Goal: Task Accomplishment & Management: Manage account settings

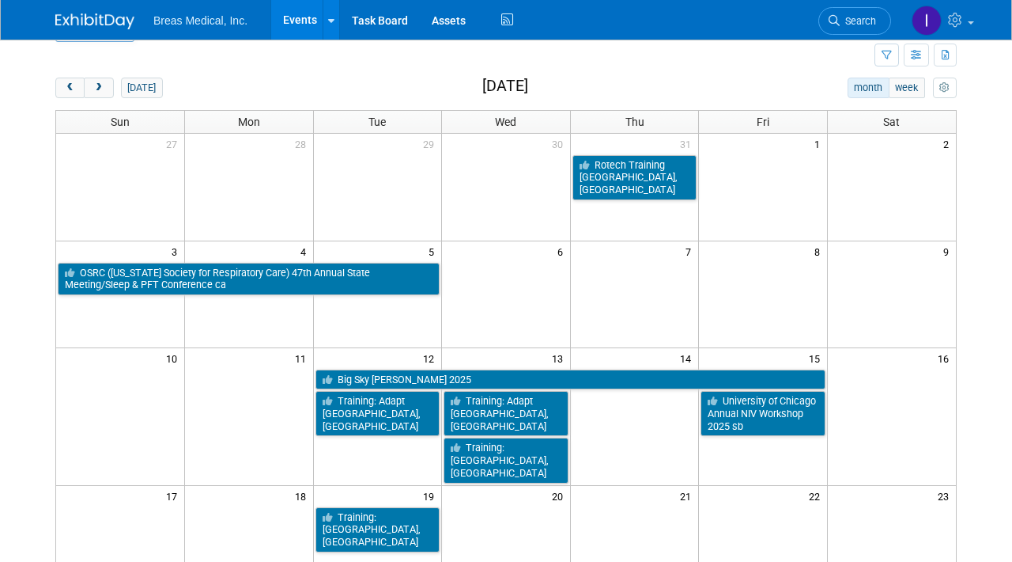
scroll to position [6, 0]
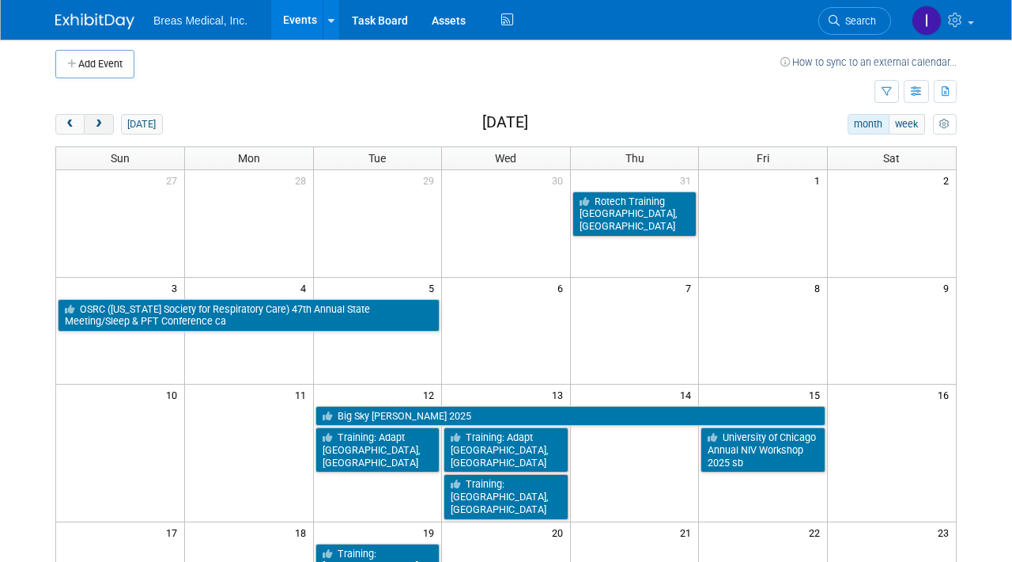
click at [104, 121] on span "next" at bounding box center [99, 124] width 12 height 10
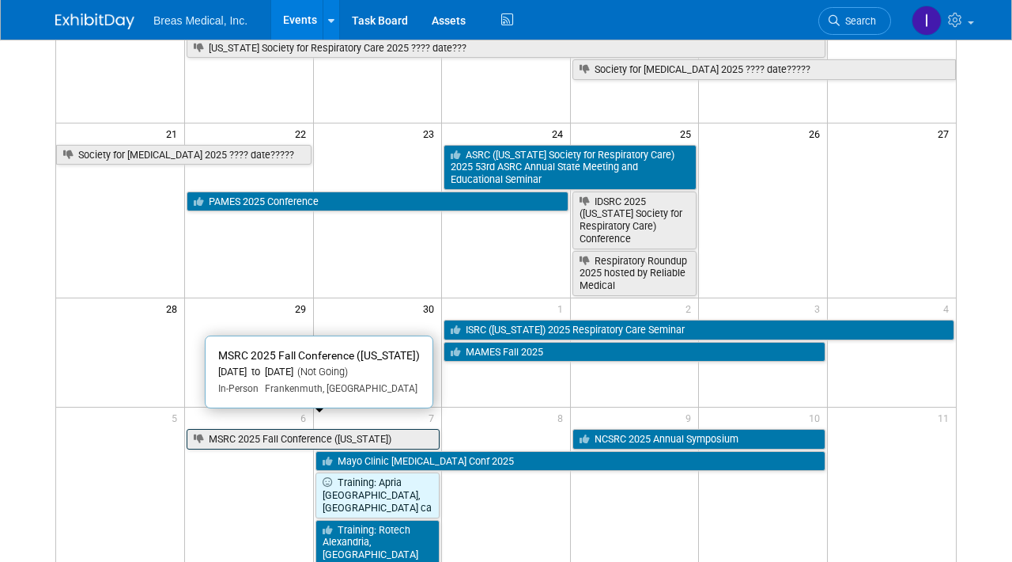
scroll to position [401, 0]
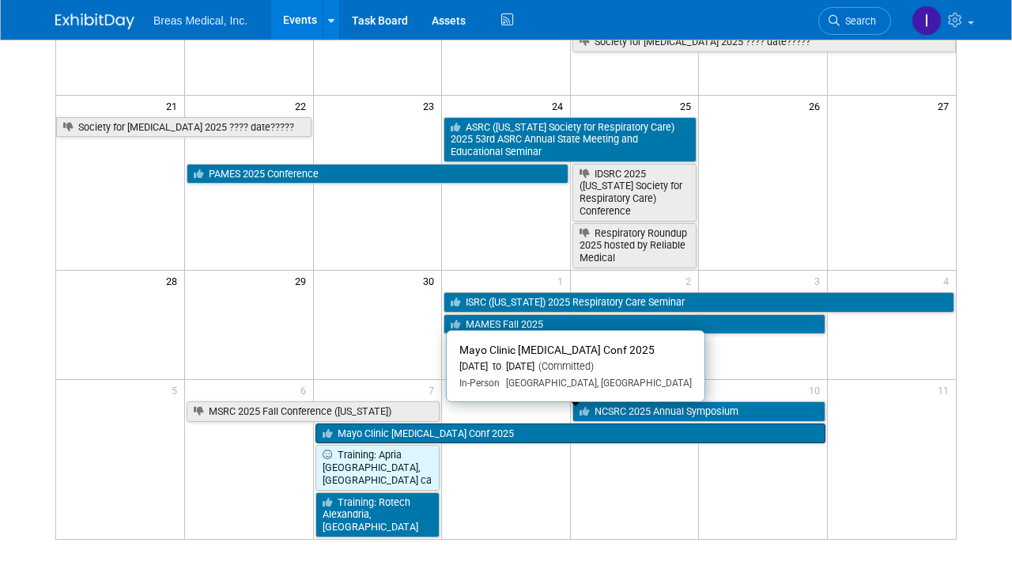
click at [523, 426] on link "Mayo Clinic [MEDICAL_DATA] Conf 2025" at bounding box center [571, 433] width 510 height 21
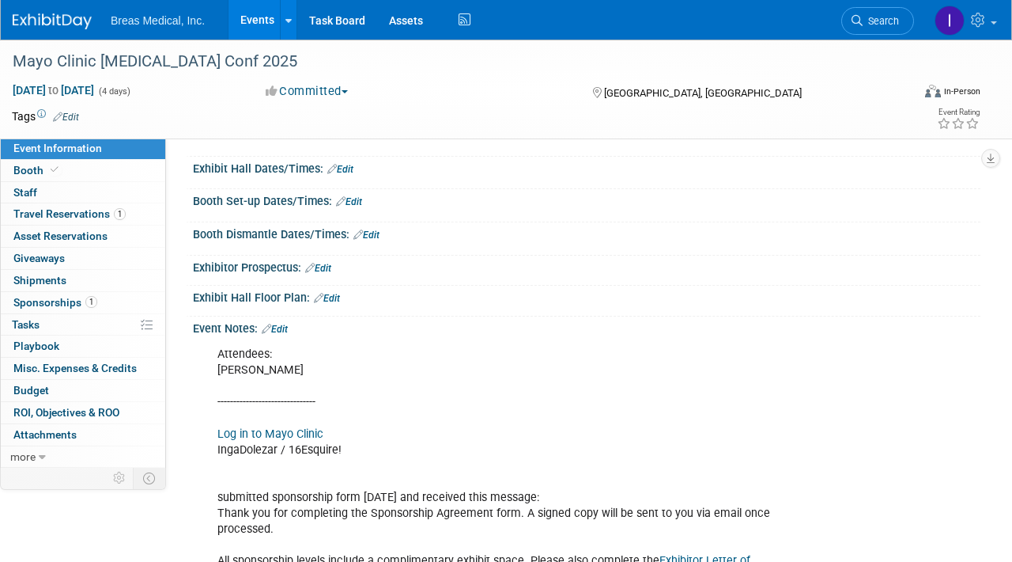
scroll to position [158, 0]
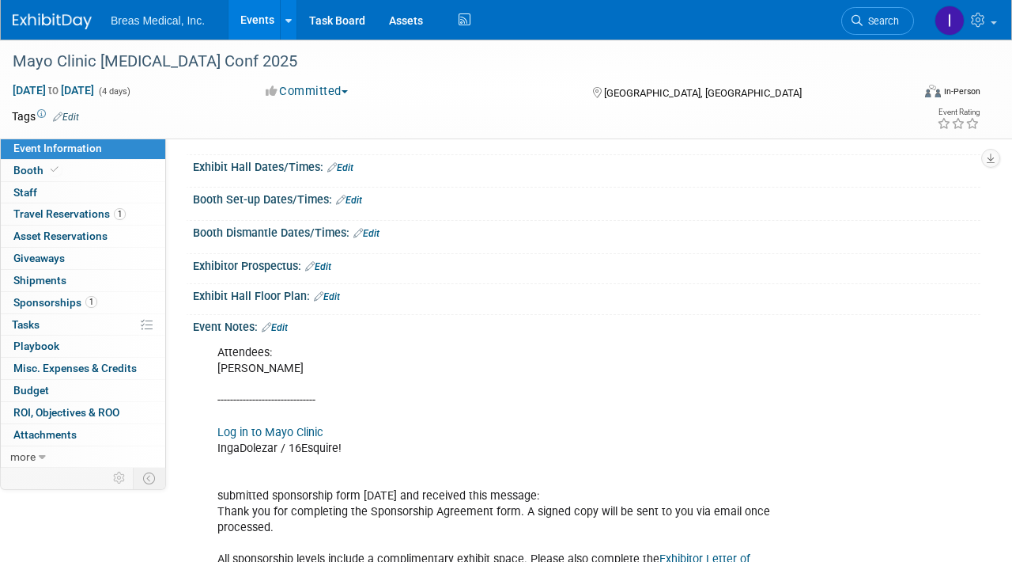
click at [286, 329] on link "Edit" at bounding box center [275, 327] width 26 height 11
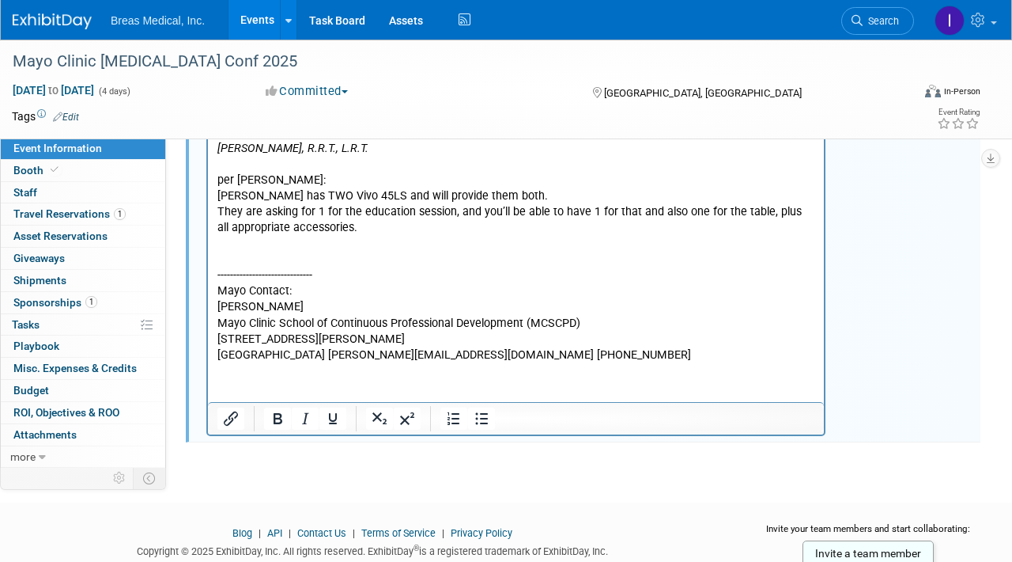
scroll to position [951, 0]
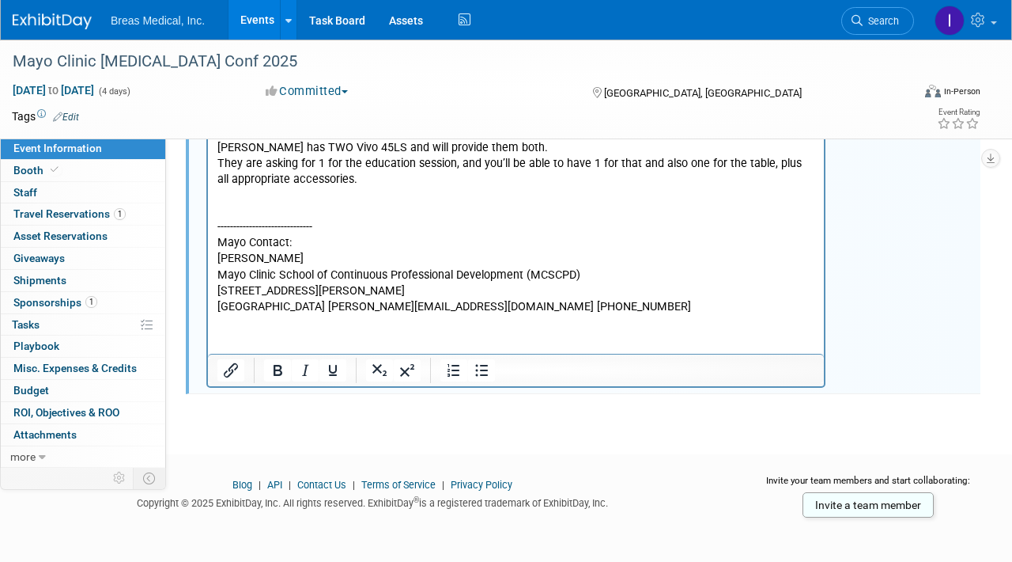
click at [619, 303] on p "If Paying by Credit Card , please call 800-323-2688 (CT) during normal business…" at bounding box center [517, 84] width 598 height 460
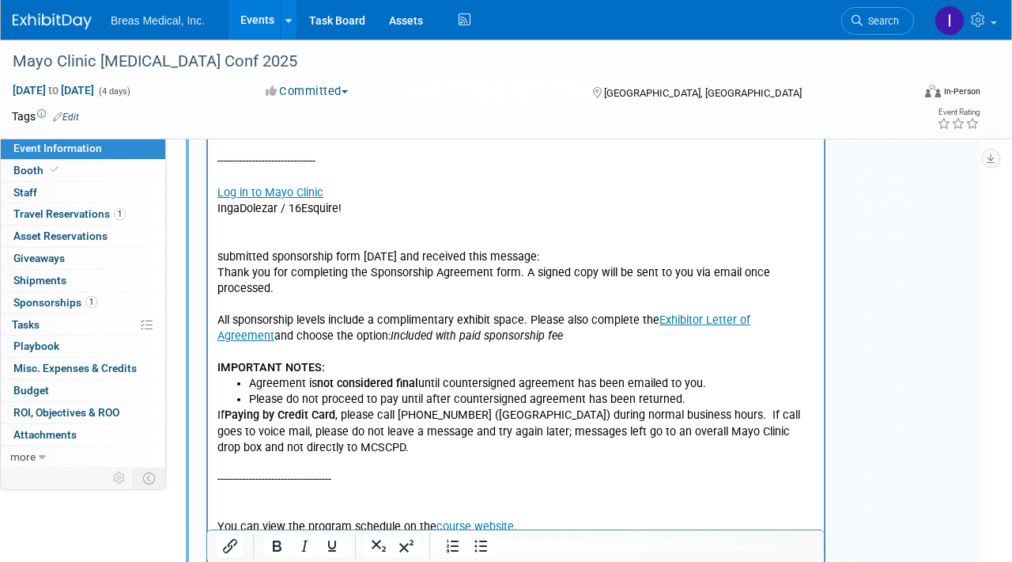
scroll to position [2, 0]
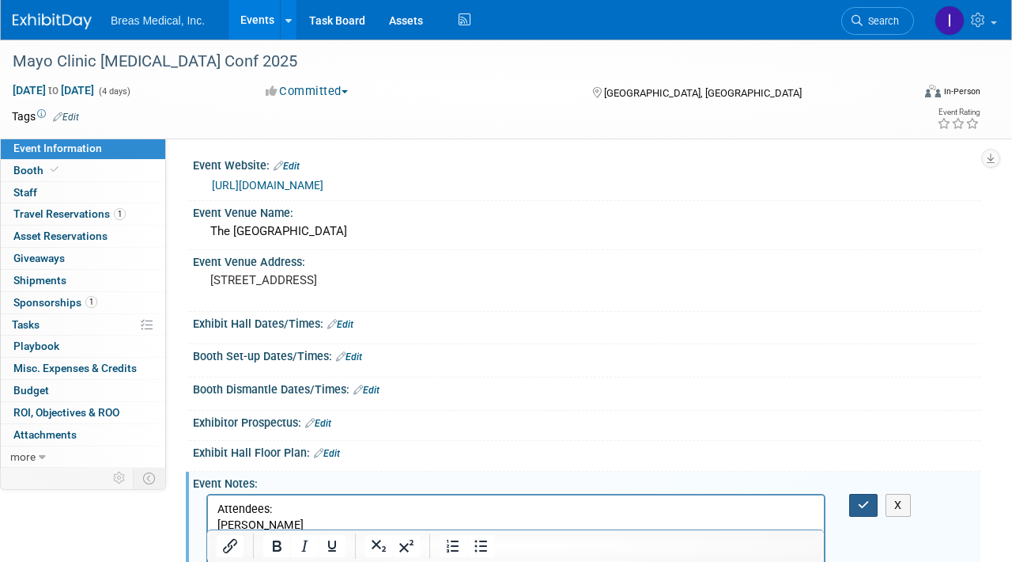
click at [861, 505] on icon "button" at bounding box center [864, 504] width 12 height 11
